Goal: Task Accomplishment & Management: Manage account settings

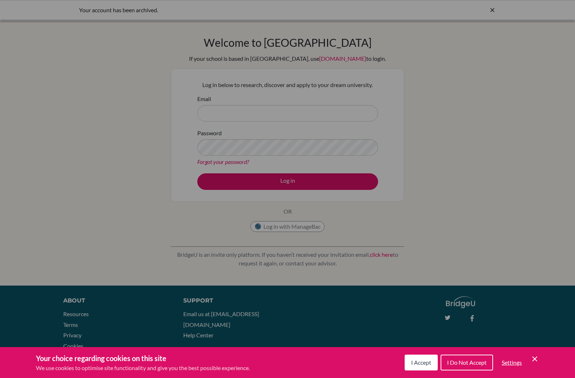
click at [284, 112] on div "Cookie Preferences" at bounding box center [287, 189] width 575 height 378
click at [271, 119] on div "Cookie Preferences" at bounding box center [287, 189] width 575 height 378
click at [285, 93] on div "Cookie Preferences" at bounding box center [287, 189] width 575 height 378
click at [271, 146] on div "Cookie Preferences" at bounding box center [287, 189] width 575 height 378
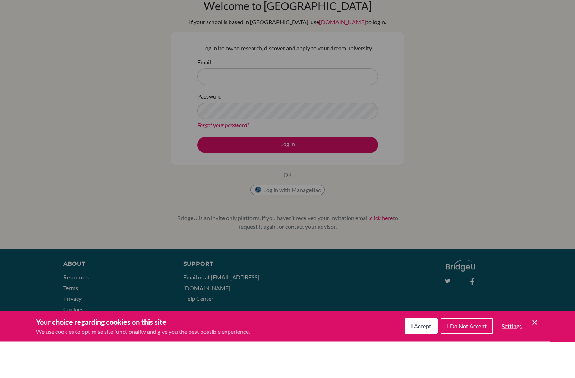
scroll to position [4, 0]
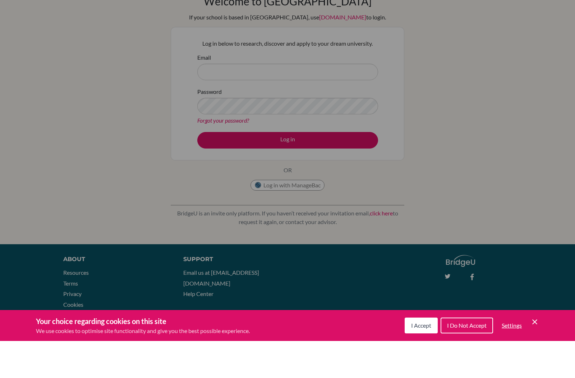
click at [428, 359] on span "I Accept" at bounding box center [421, 362] width 20 height 7
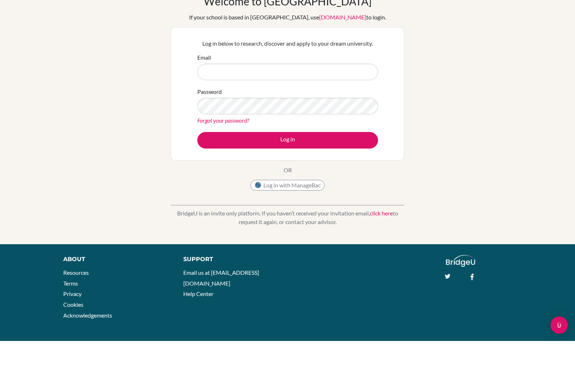
scroll to position [0, 0]
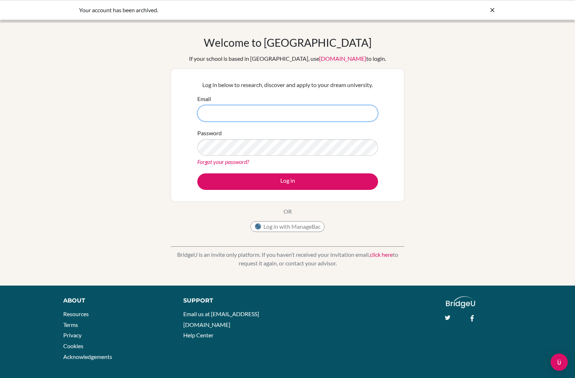
type input "[EMAIL_ADDRESS][DOMAIN_NAME]"
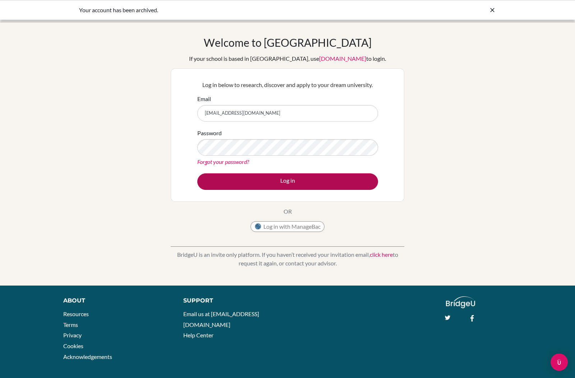
click at [315, 182] on button "Log in" at bounding box center [287, 181] width 181 height 17
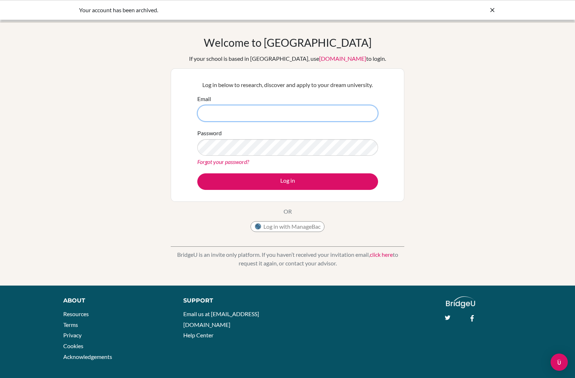
type input "[EMAIL_ADDRESS][DOMAIN_NAME]"
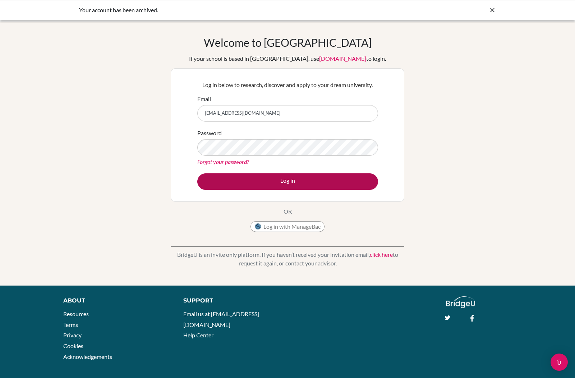
click at [301, 184] on button "Log in" at bounding box center [287, 181] width 181 height 17
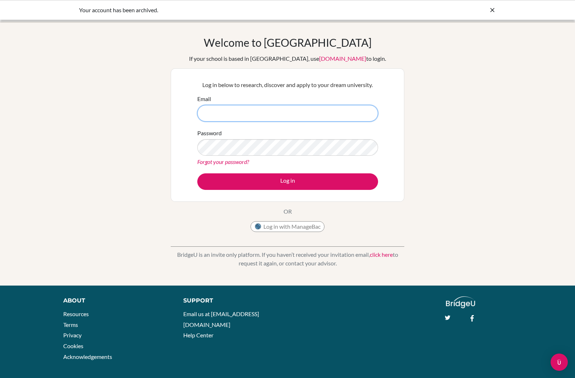
type input "[EMAIL_ADDRESS][DOMAIN_NAME]"
click at [491, 9] on icon at bounding box center [492, 9] width 7 height 7
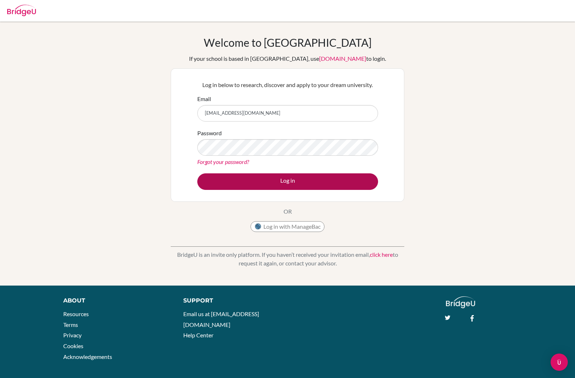
click at [295, 186] on button "Log in" at bounding box center [287, 181] width 181 height 17
